Goal: Task Accomplishment & Management: Complete application form

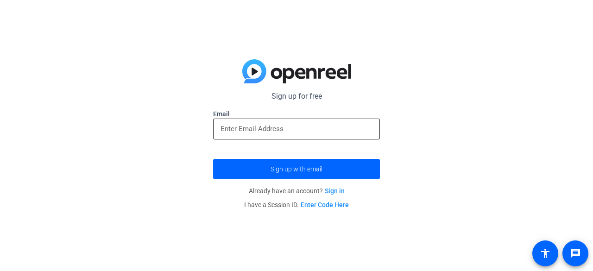
click at [312, 124] on input "email" at bounding box center [297, 128] width 152 height 11
click at [306, 101] on p "Sign up for free" at bounding box center [296, 96] width 167 height 11
click at [305, 102] on p "Sign up for free" at bounding box center [296, 96] width 167 height 11
click at [302, 95] on p "Sign up for free" at bounding box center [296, 96] width 167 height 11
click at [303, 98] on p "Sign up for free" at bounding box center [296, 96] width 167 height 11
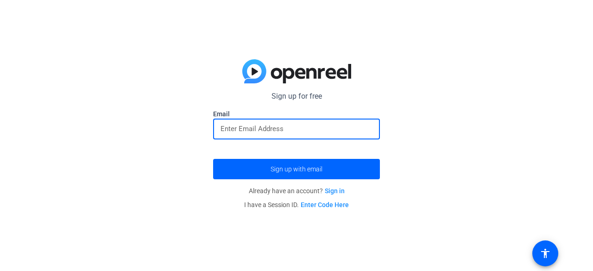
click at [295, 131] on input "email" at bounding box center [297, 128] width 152 height 11
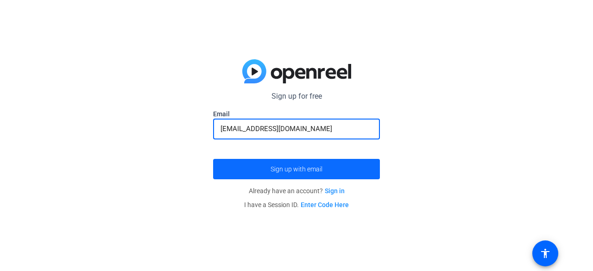
type input "[EMAIL_ADDRESS][DOMAIN_NAME]"
click at [304, 169] on span "Sign up with email" at bounding box center [297, 169] width 52 height 0
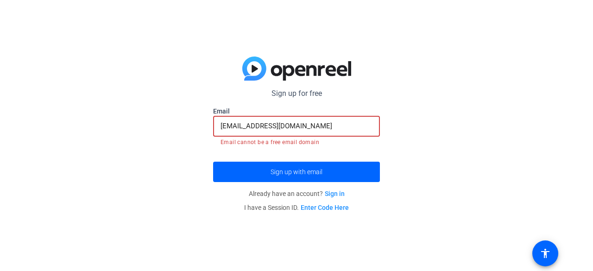
click at [309, 127] on input "[EMAIL_ADDRESS][DOMAIN_NAME]" at bounding box center [297, 126] width 152 height 11
click at [328, 127] on input "[EMAIL_ADDRESS][DOMAIN_NAME]" at bounding box center [297, 126] width 152 height 11
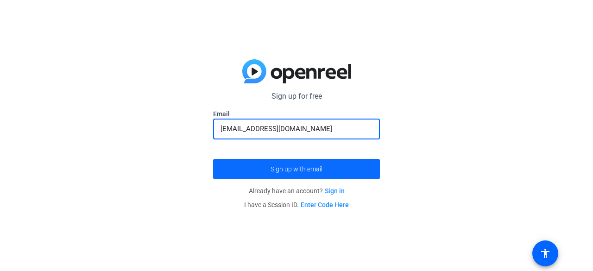
click at [317, 174] on span "submit" at bounding box center [296, 169] width 167 height 22
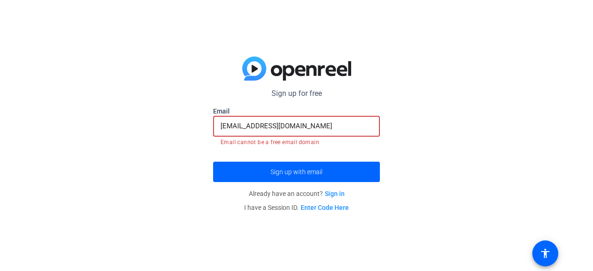
click at [327, 125] on input "[EMAIL_ADDRESS][DOMAIN_NAME]" at bounding box center [297, 126] width 152 height 11
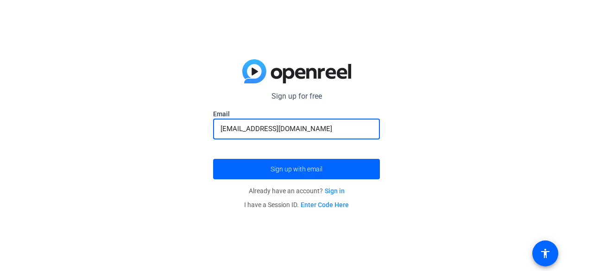
type input "[EMAIL_ADDRESS][DOMAIN_NAME]"
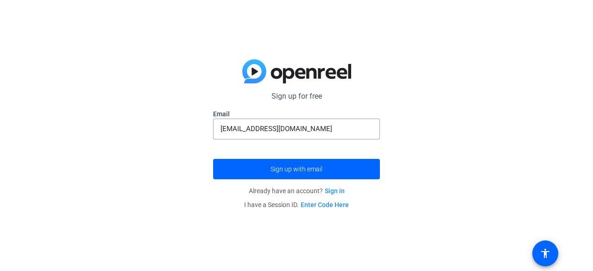
click at [314, 180] on openreel-guest-magiclink-form "Sign up for free Email [EMAIL_ADDRESS][DOMAIN_NAME] Sign up with email Already …" at bounding box center [296, 151] width 167 height 121
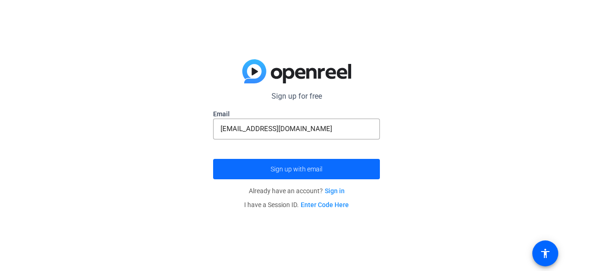
click at [312, 177] on span "submit" at bounding box center [296, 169] width 167 height 22
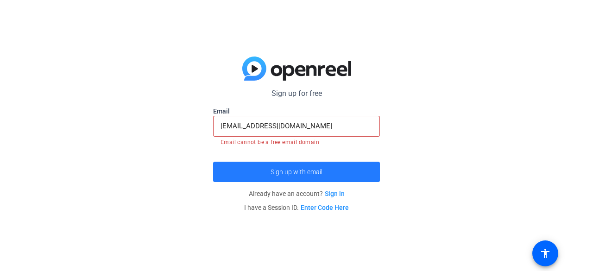
click at [304, 172] on span "Sign up with email" at bounding box center [297, 172] width 52 height 0
